Goal: Transaction & Acquisition: Purchase product/service

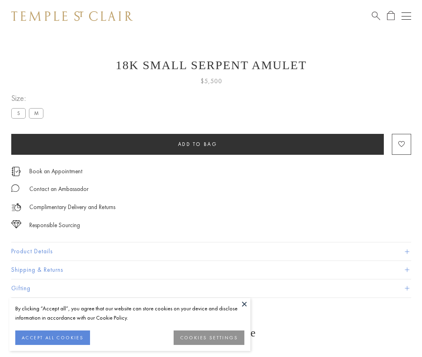
scroll to position [17, 0]
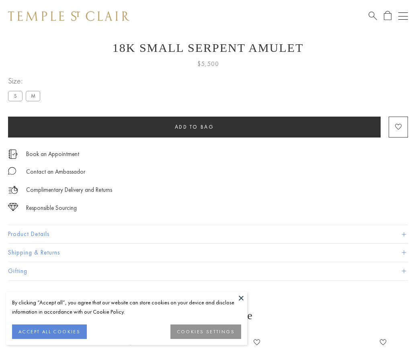
click at [194, 127] on span "Add to bag" at bounding box center [194, 126] width 39 height 7
